Goal: Task Accomplishment & Management: Manage account settings

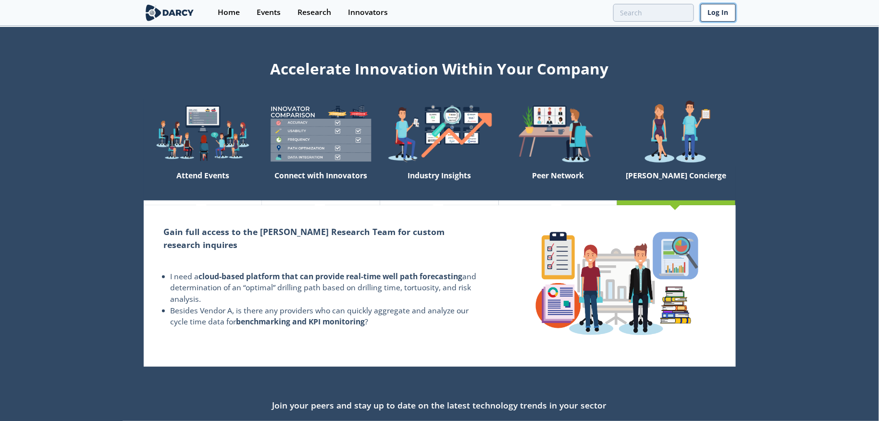
click at [720, 14] on link "Log In" at bounding box center [718, 13] width 35 height 18
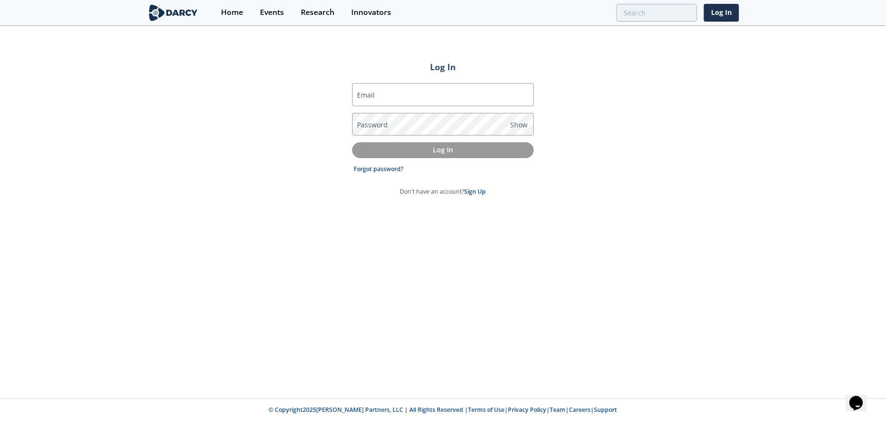
drag, startPoint x: 388, startPoint y: 95, endPoint x: 409, endPoint y: 159, distance: 67.3
click at [388, 95] on input "Email" at bounding box center [443, 94] width 182 height 23
click at [389, 94] on input "Email" at bounding box center [443, 94] width 182 height 23
click at [388, 99] on input "Email" at bounding box center [443, 94] width 182 height 23
type input "[EMAIL_ADDRESS][PERSON_NAME][DOMAIN_NAME]"
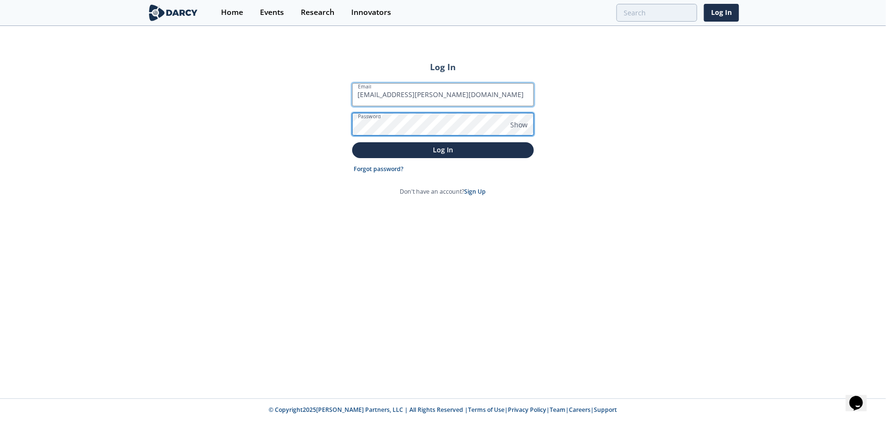
click at [352, 142] on button "Log In" at bounding box center [443, 150] width 182 height 16
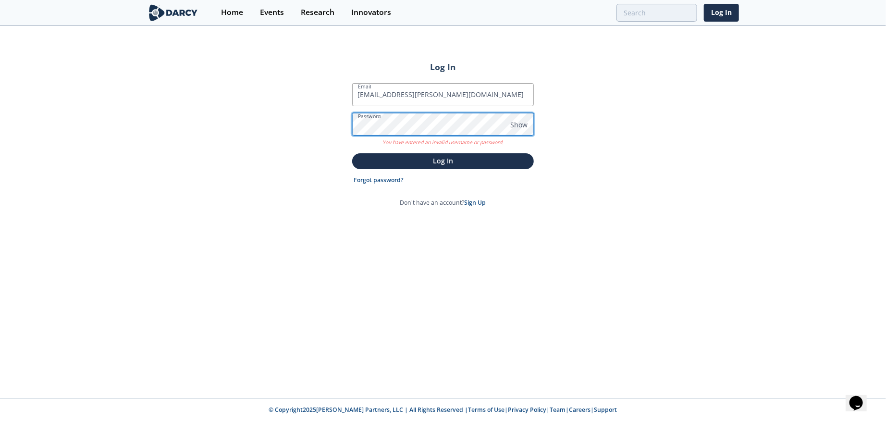
click at [332, 122] on div "Log In Email [EMAIL_ADDRESS][PERSON_NAME][DOMAIN_NAME] Password Show You have e…" at bounding box center [443, 213] width 886 height 372
click at [352, 153] on button "Log In" at bounding box center [443, 161] width 182 height 16
